Goal: Task Accomplishment & Management: Manage account settings

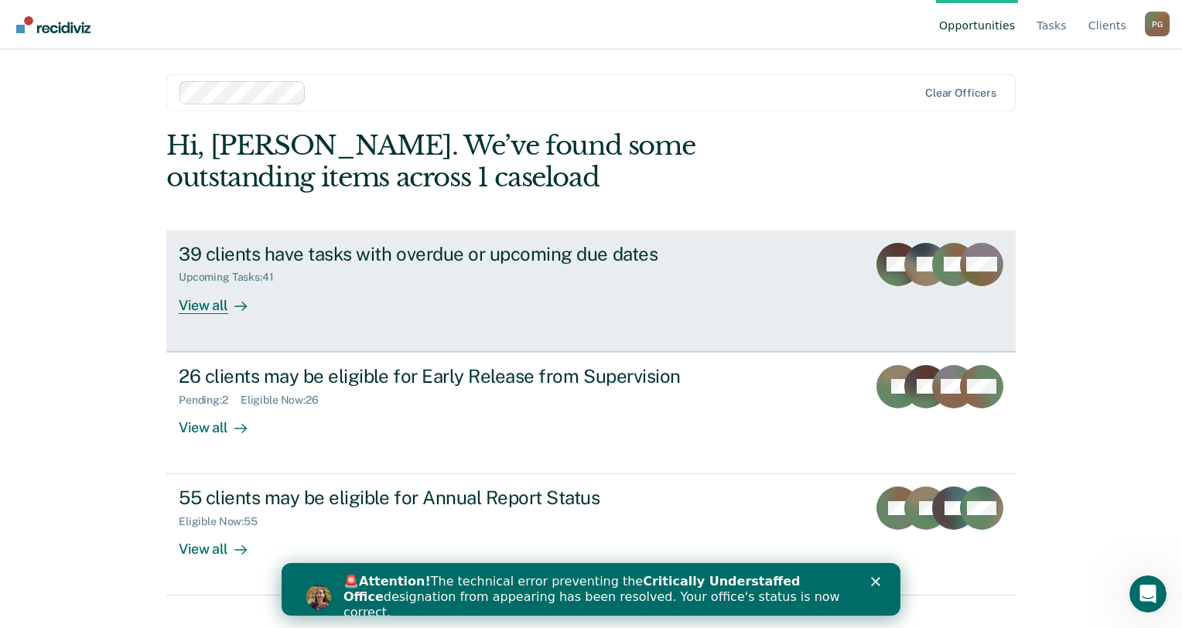
click at [399, 274] on div "Upcoming Tasks : 41" at bounding box center [450, 274] width 543 height 19
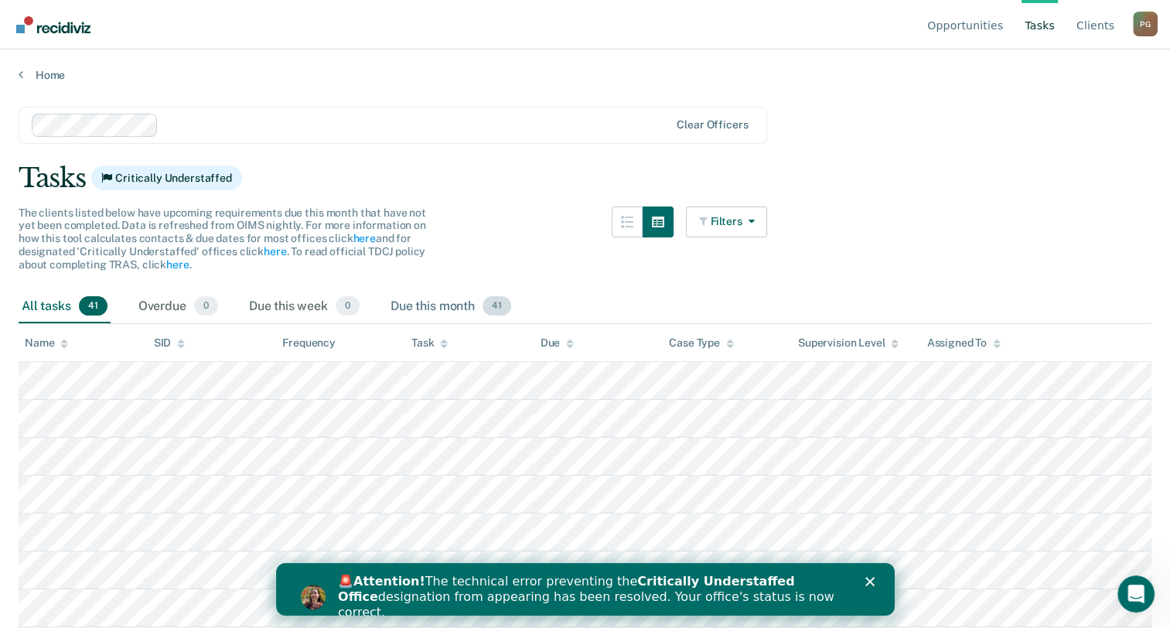
click at [497, 309] on span "41" at bounding box center [497, 306] width 29 height 20
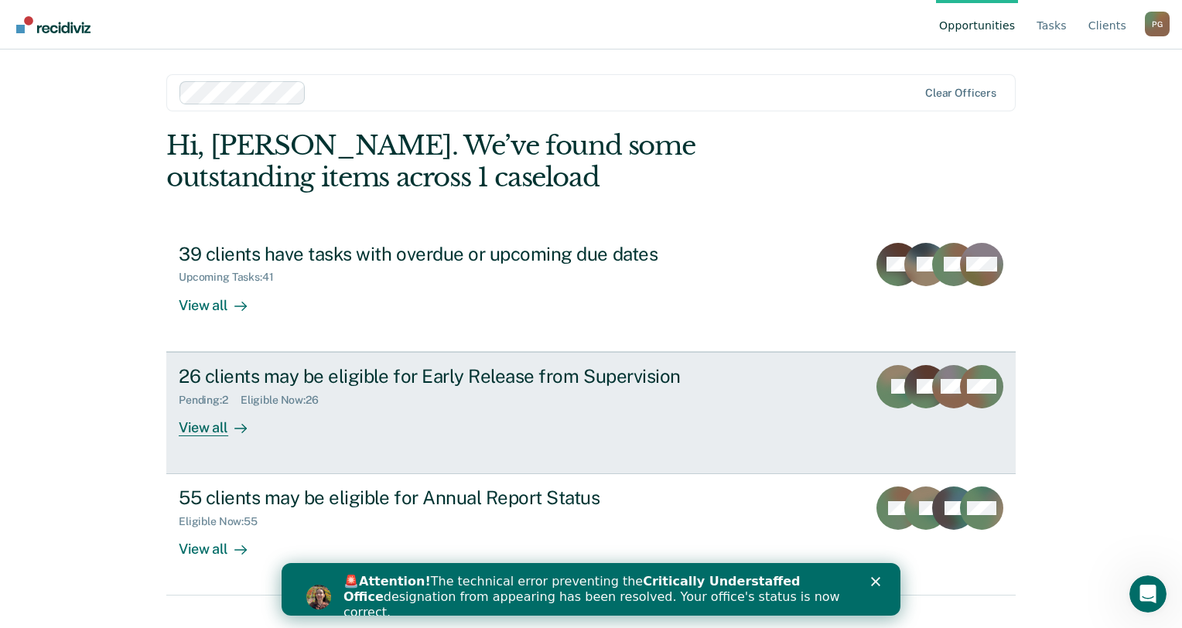
click at [822, 431] on link "26 clients may be eligible for Early Release from Supervision Pending : 2 Eligi…" at bounding box center [590, 413] width 849 height 122
